Goal: Task Accomplishment & Management: Use online tool/utility

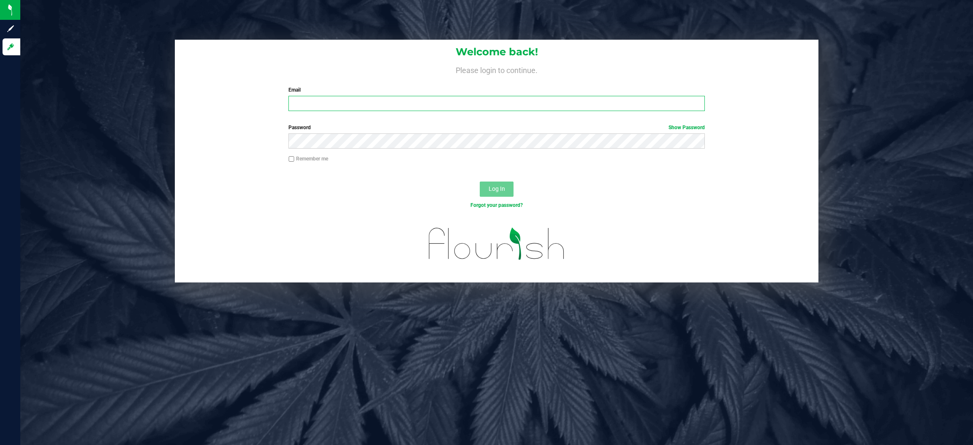
click at [371, 102] on input "Email" at bounding box center [496, 103] width 416 height 15
type input "[EMAIL_ADDRESS][DOMAIN_NAME]"
click at [480, 182] on button "Log In" at bounding box center [497, 189] width 34 height 15
